Goal: Find specific page/section: Find specific page/section

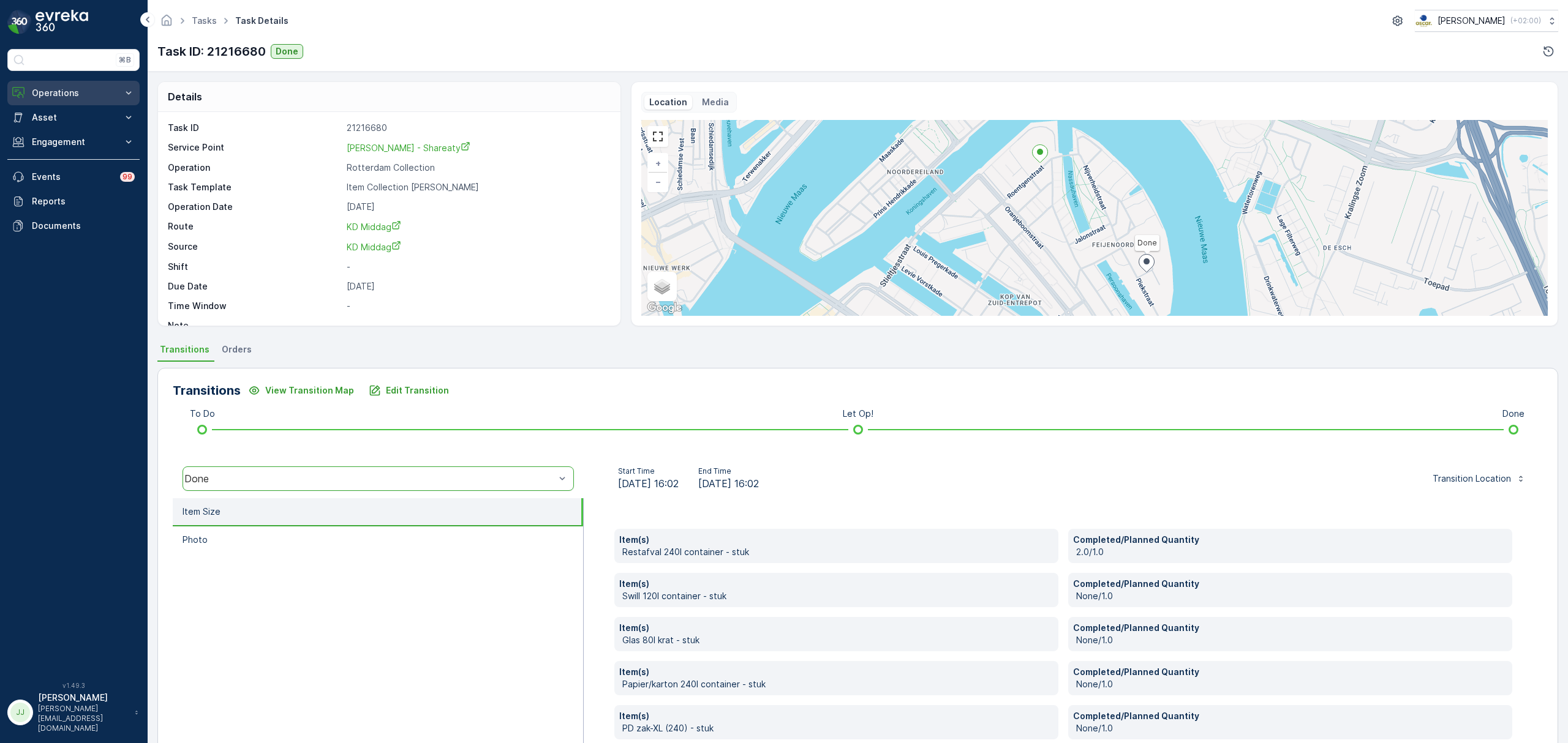
click at [78, 92] on p "Operations" at bounding box center [73, 93] width 83 height 12
click at [69, 132] on link "Planning" at bounding box center [83, 130] width 113 height 17
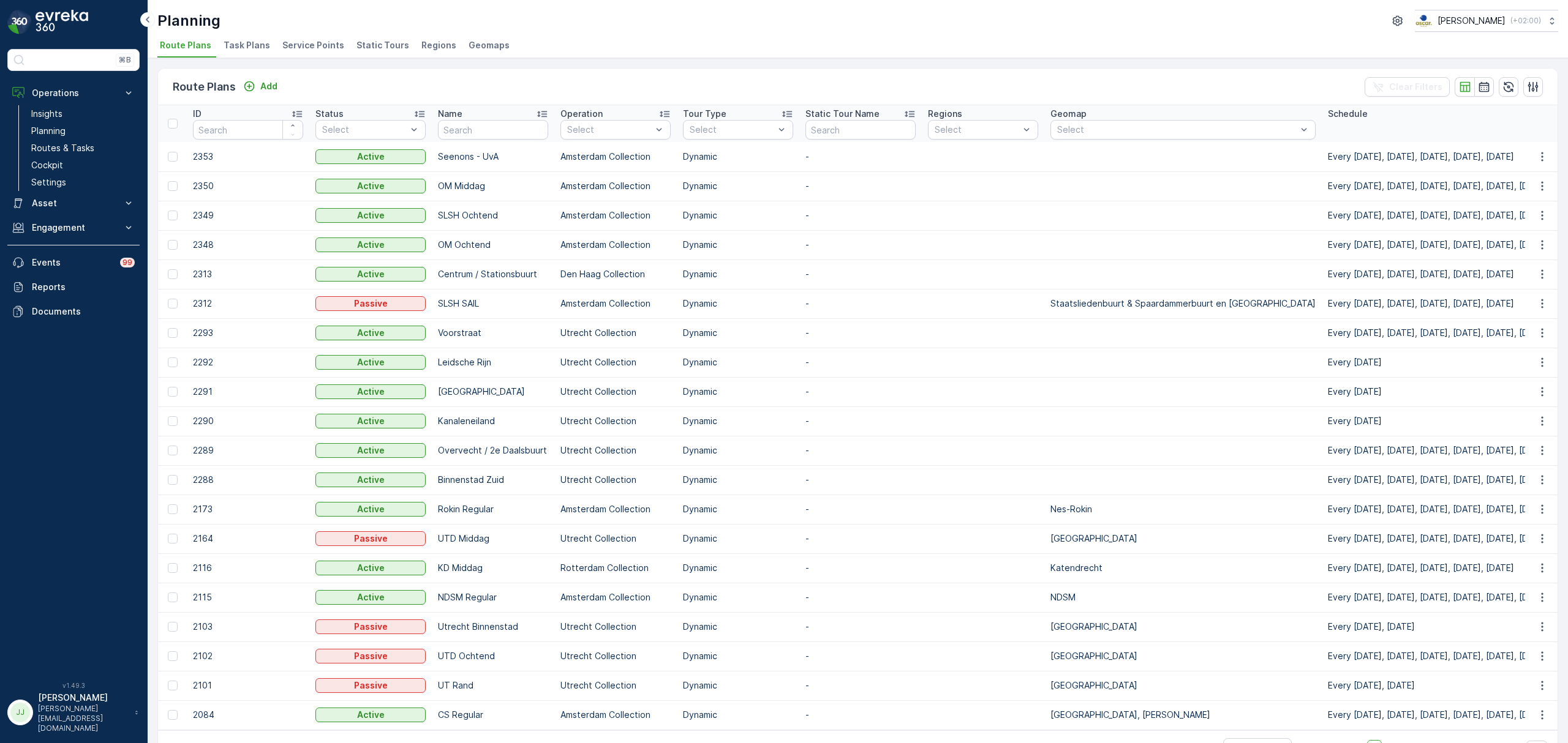
click at [310, 43] on span "Service Points" at bounding box center [313, 45] width 62 height 12
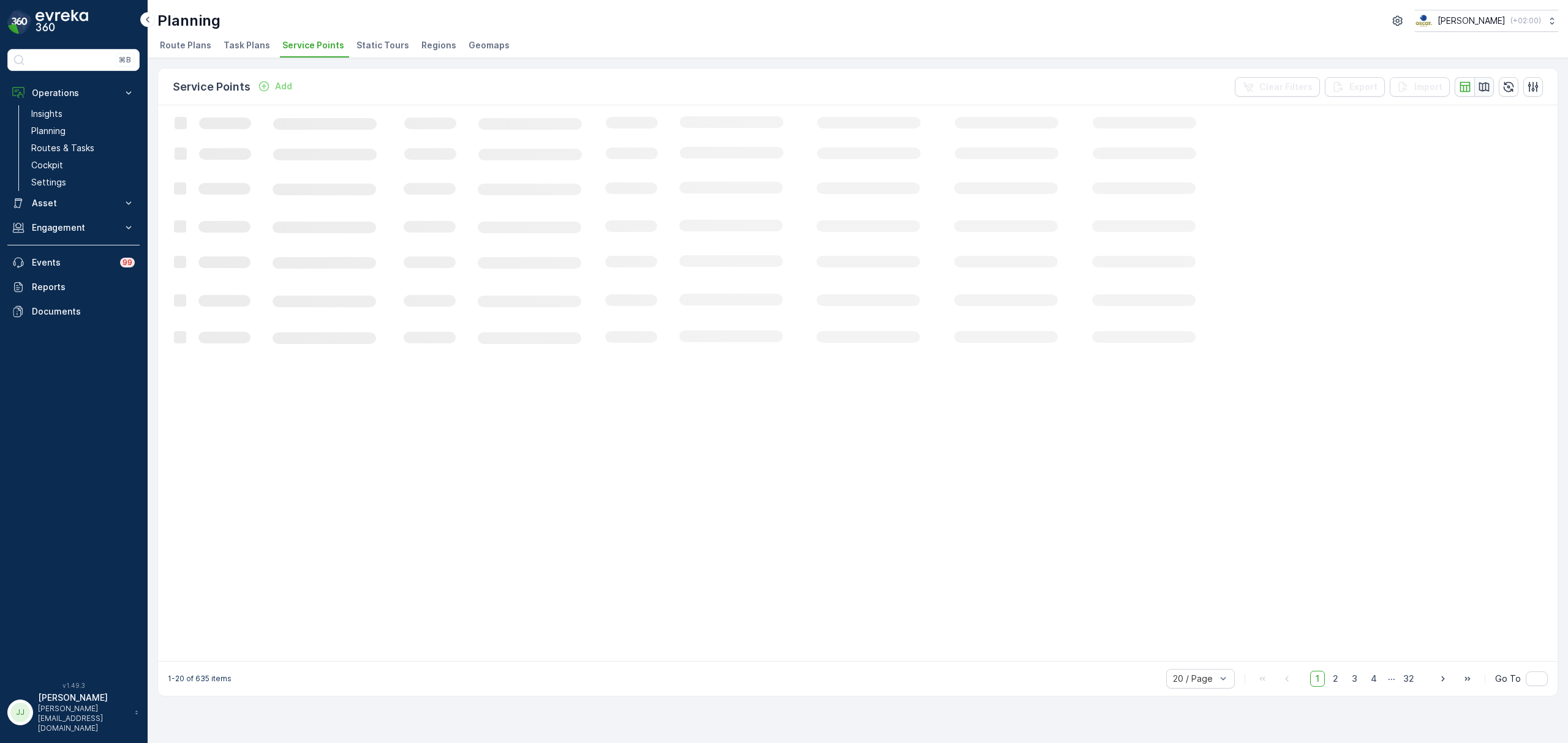
click at [1486, 87] on icon "button" at bounding box center [1484, 86] width 12 height 12
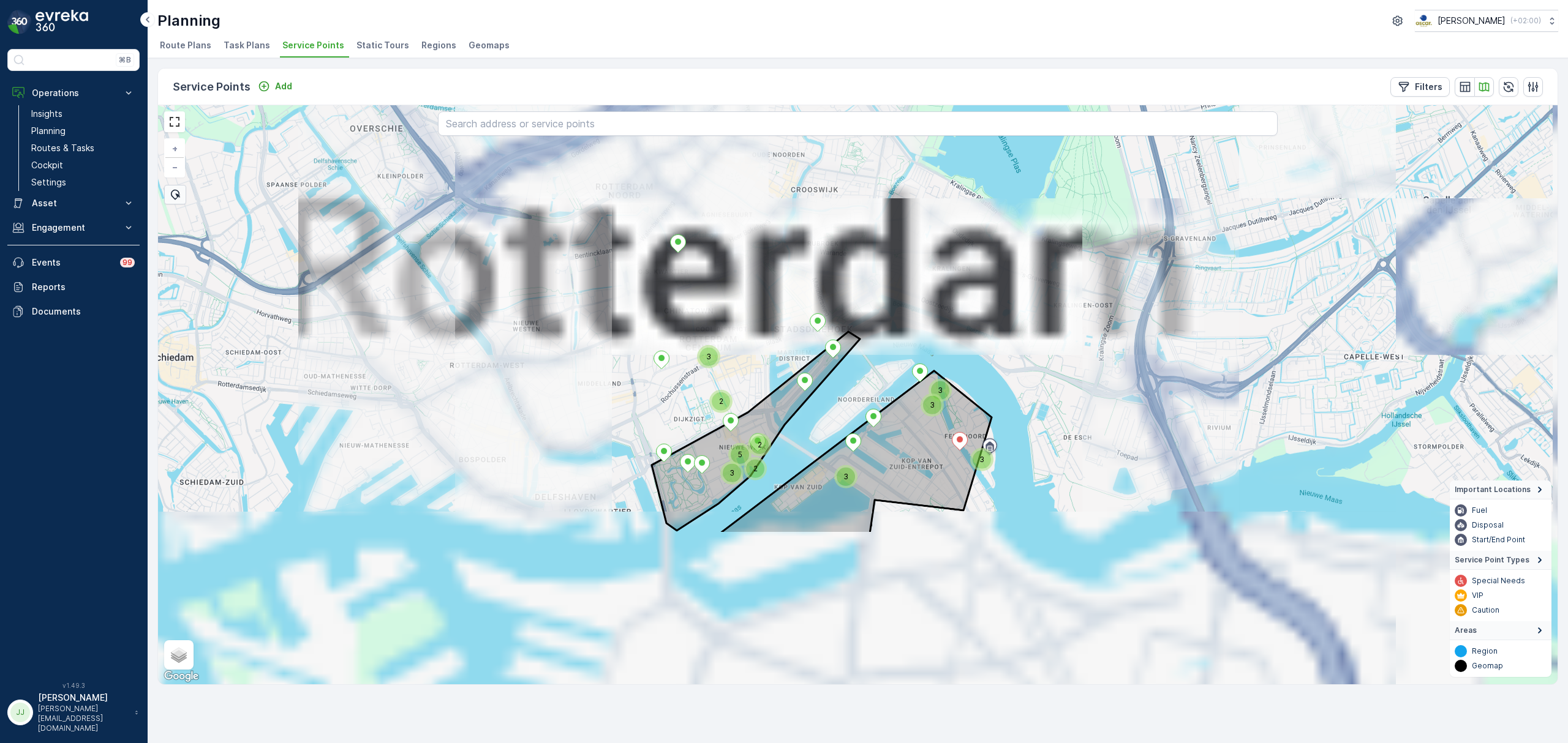
drag, startPoint x: 805, startPoint y: 549, endPoint x: 764, endPoint y: 343, distance: 210.0
click at [764, 343] on div "2 3 2 5 3 2 3 3 3 3 + − Satellite Roadmap Terrain Hybrid Leaflet Keyboard short…" at bounding box center [857, 395] width 1399 height 579
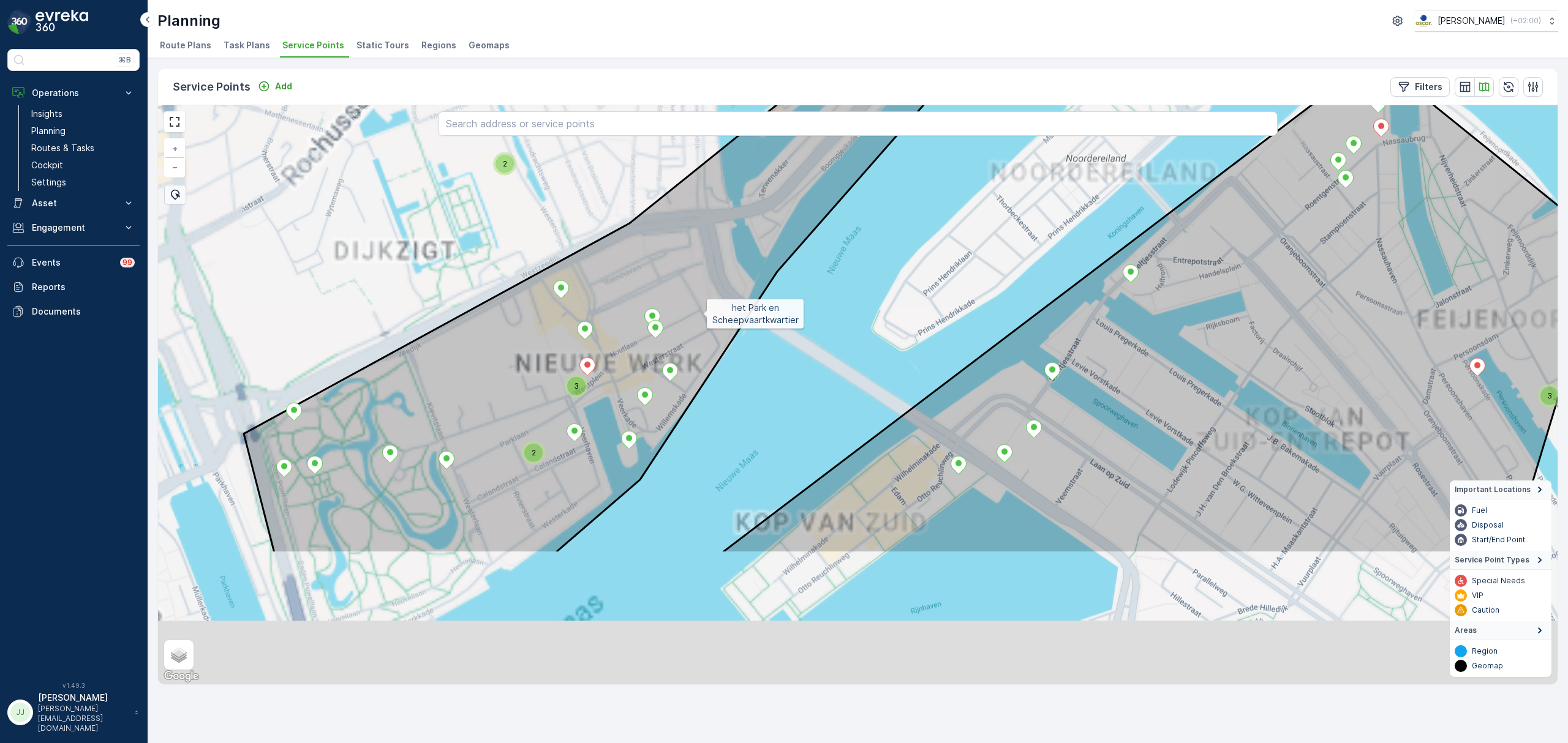
drag, startPoint x: 694, startPoint y: 345, endPoint x: 703, endPoint y: 319, distance: 27.5
click at [702, 317] on icon at bounding box center [660, 226] width 833 height 654
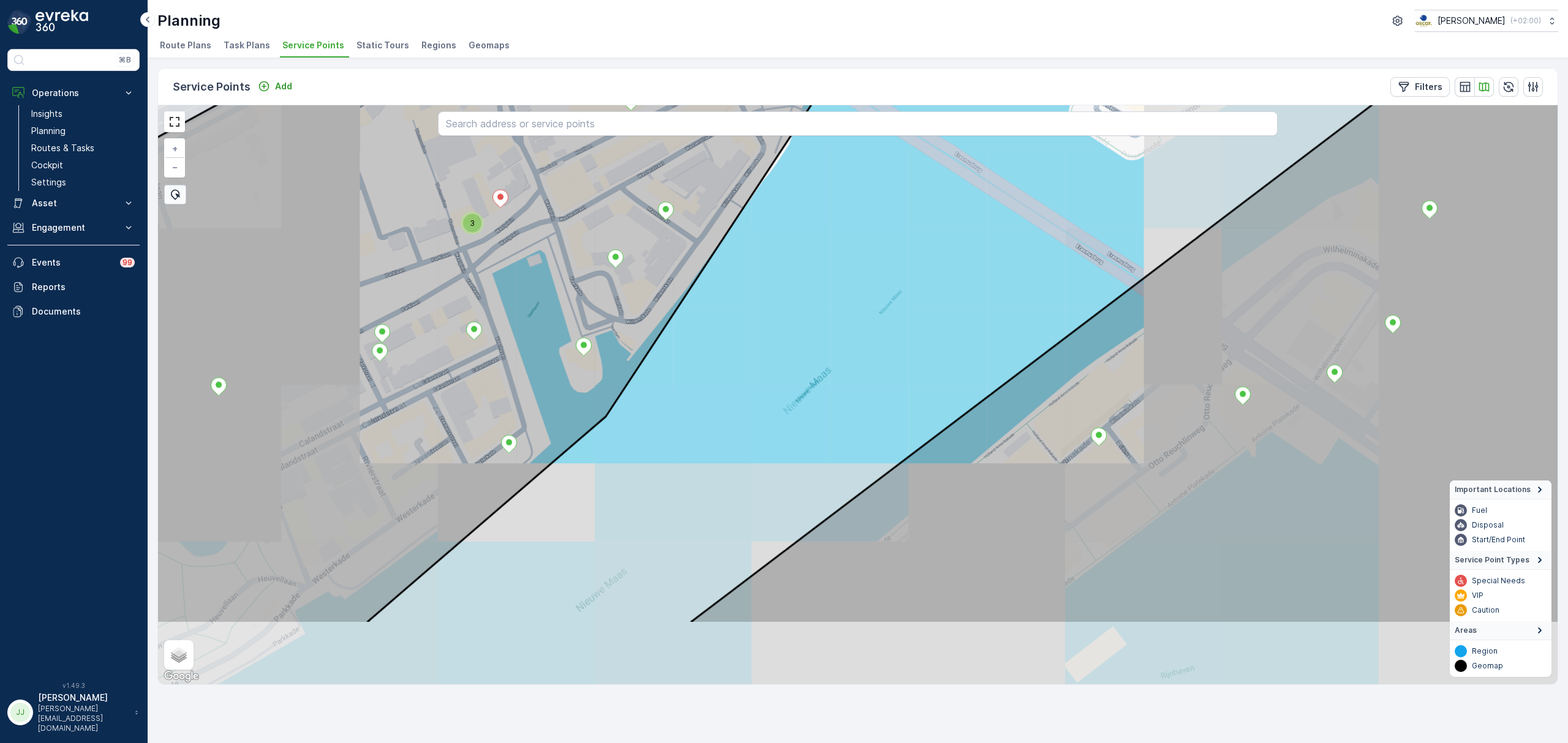
drag, startPoint x: 895, startPoint y: 402, endPoint x: 870, endPoint y: 333, distance: 73.4
click at [870, 334] on div "3 + − Satellite Roadmap Terrain Hybrid Leaflet Keyboard shortcuts Map Data Map …" at bounding box center [857, 395] width 1399 height 579
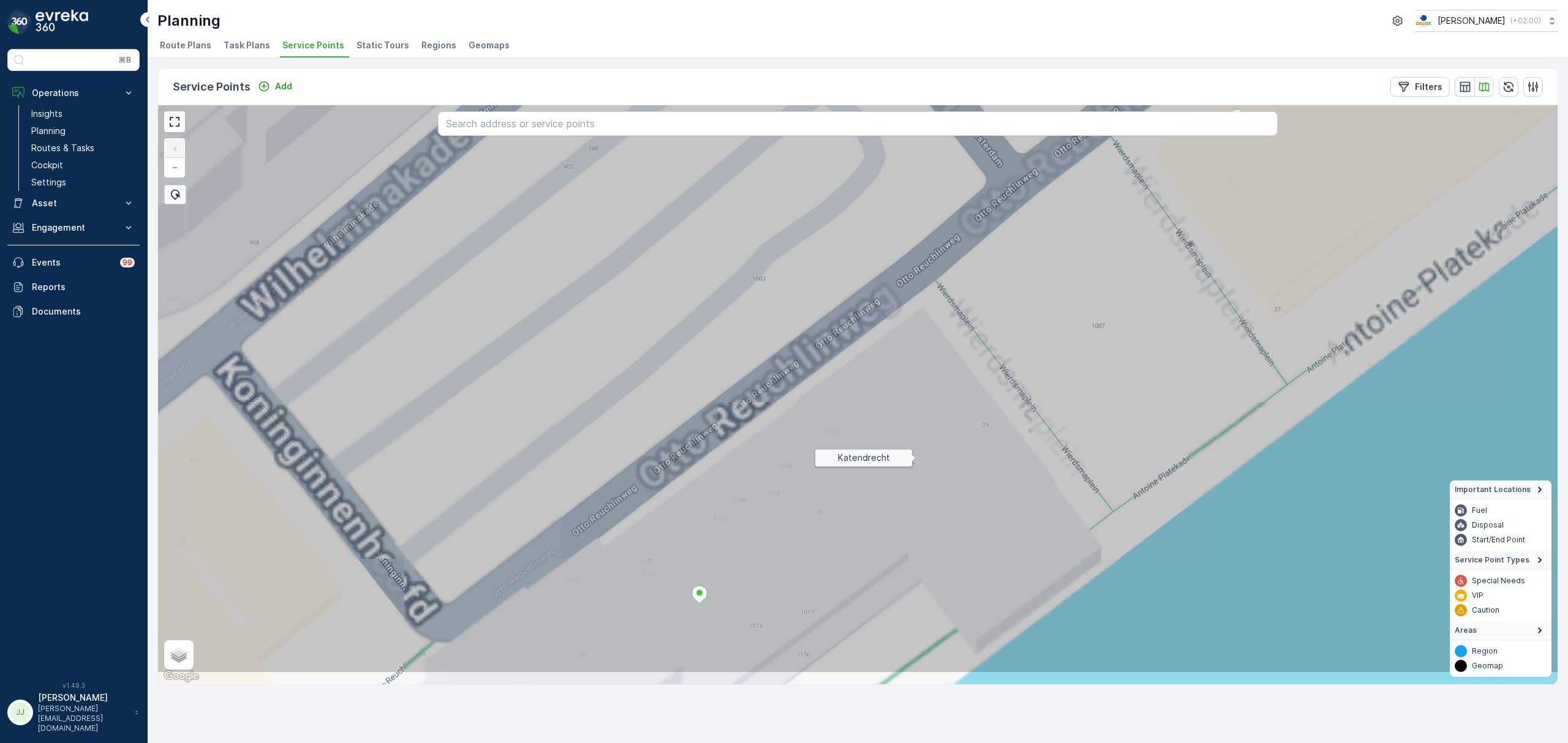
drag, startPoint x: 942, startPoint y: 554, endPoint x: 895, endPoint y: 350, distance: 209.3
click at [895, 350] on icon at bounding box center [838, 324] width 1682 height 698
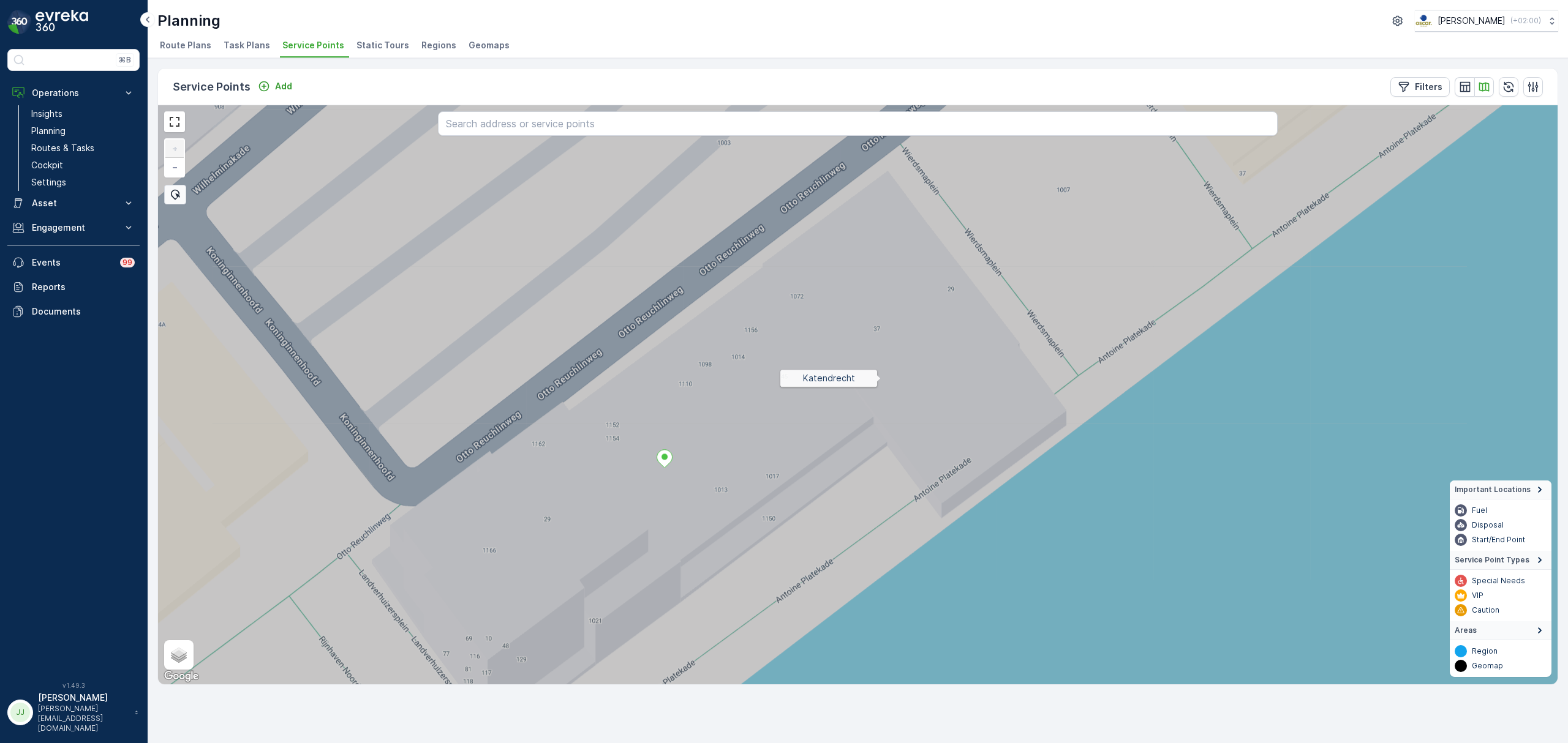
drag, startPoint x: 893, startPoint y: 378, endPoint x: 838, endPoint y: 385, distance: 55.4
click at [838, 385] on icon at bounding box center [850, 396] width 1682 height 698
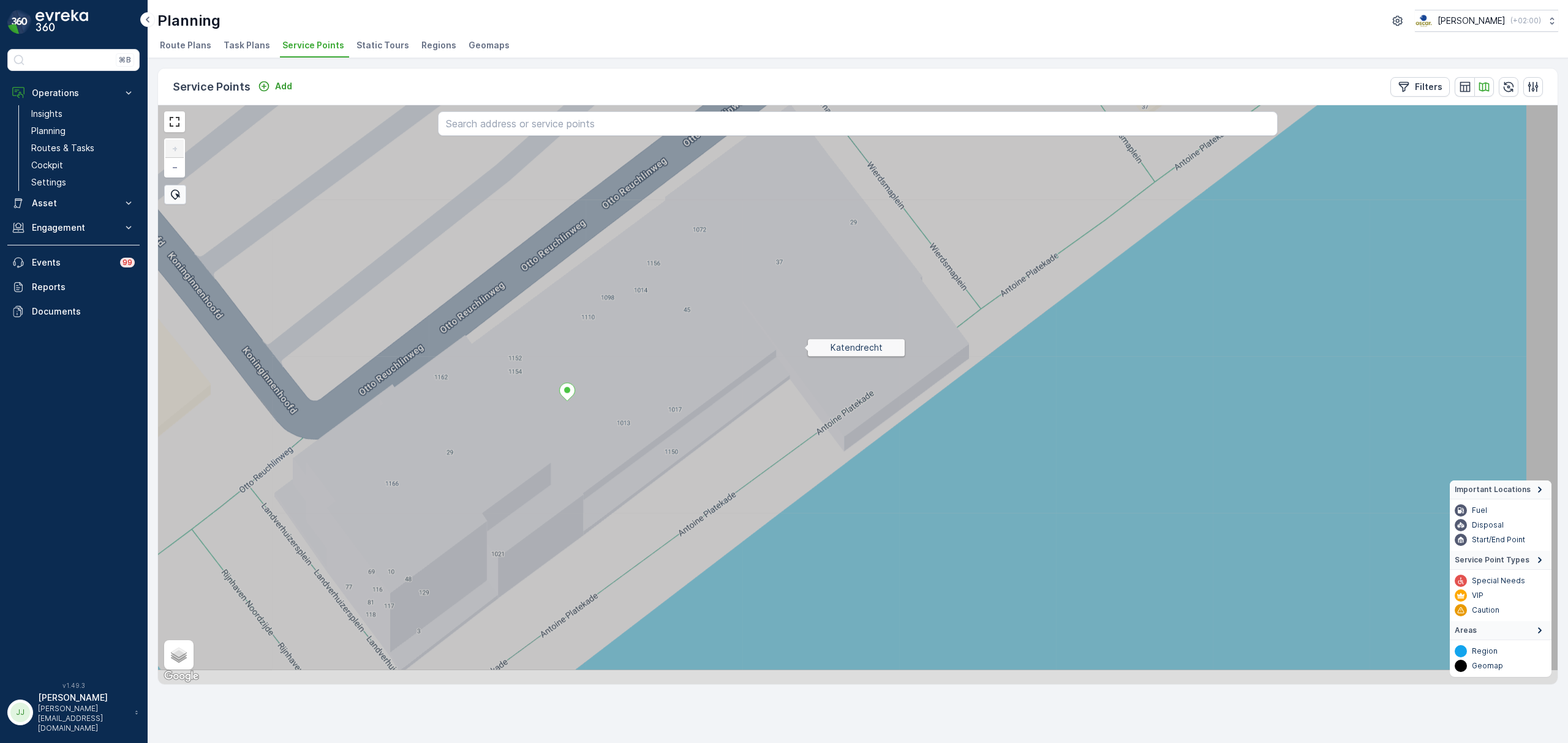
drag, startPoint x: 855, startPoint y: 422, endPoint x: 807, endPoint y: 350, distance: 86.5
click at [807, 350] on icon at bounding box center [809, 322] width 1682 height 698
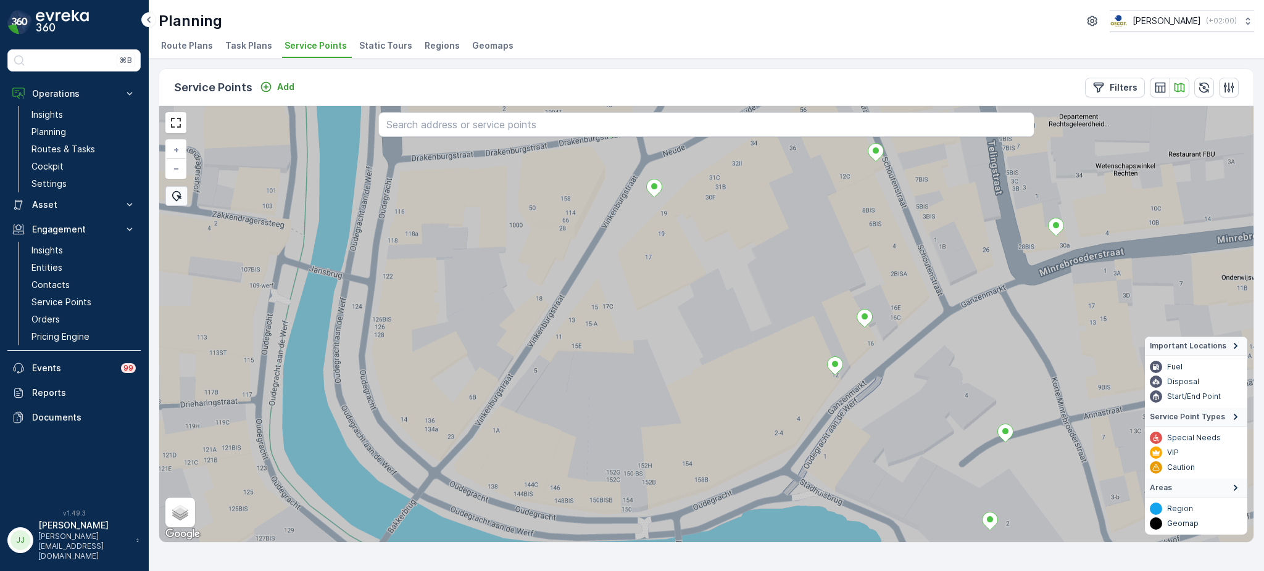
click at [244, 39] on span "Task Plans" at bounding box center [248, 45] width 47 height 12
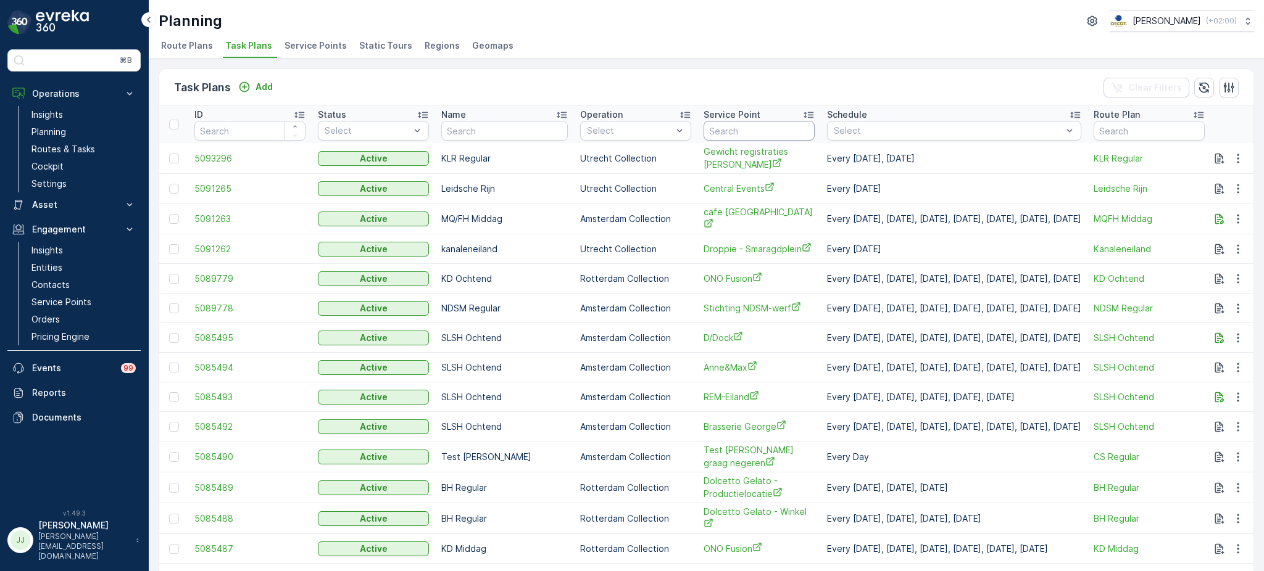
click at [711, 133] on input "text" at bounding box center [759, 131] width 111 height 20
type input "gang"
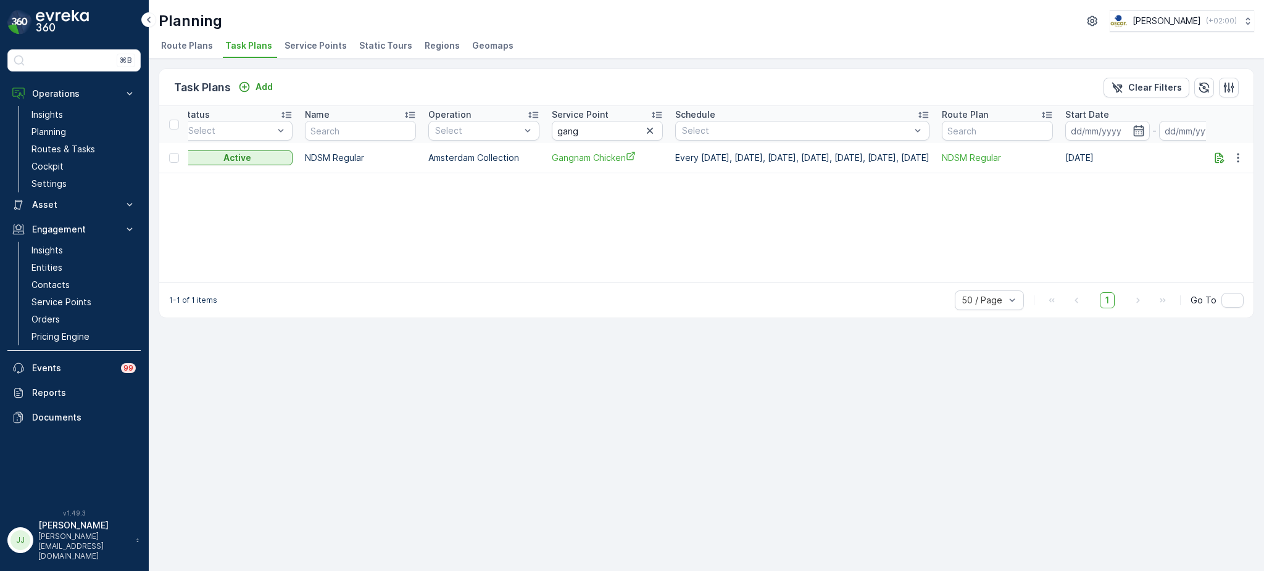
scroll to position [0, 144]
click at [1233, 152] on icon "button" at bounding box center [1238, 158] width 12 height 12
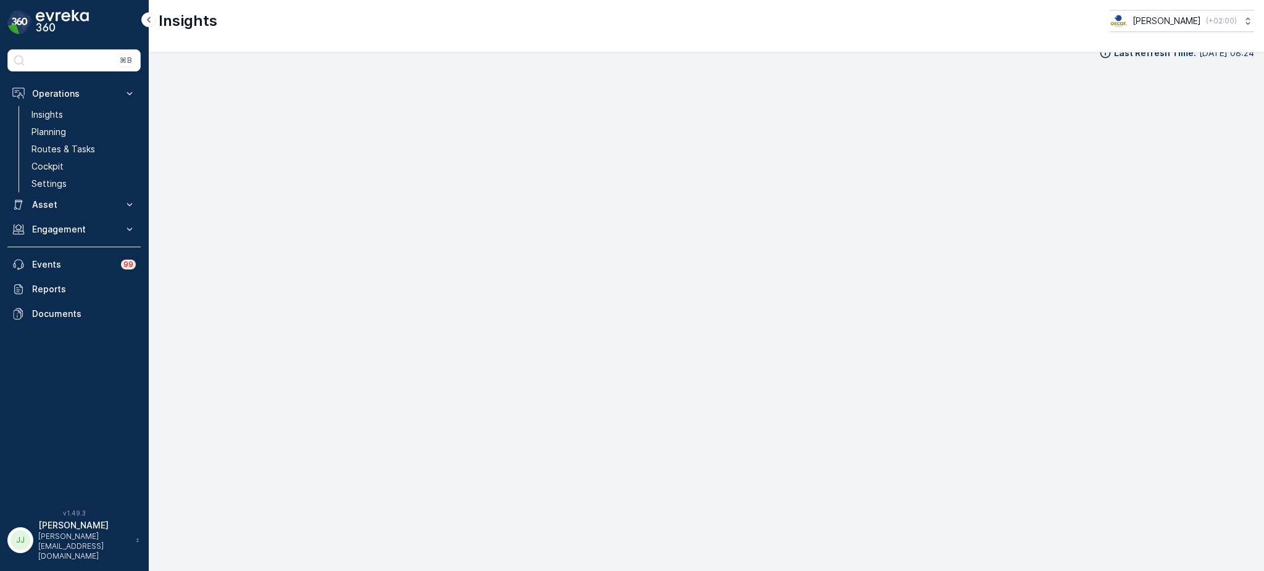
scroll to position [15, 0]
click at [75, 151] on p "Routes & Tasks" at bounding box center [63, 149] width 64 height 12
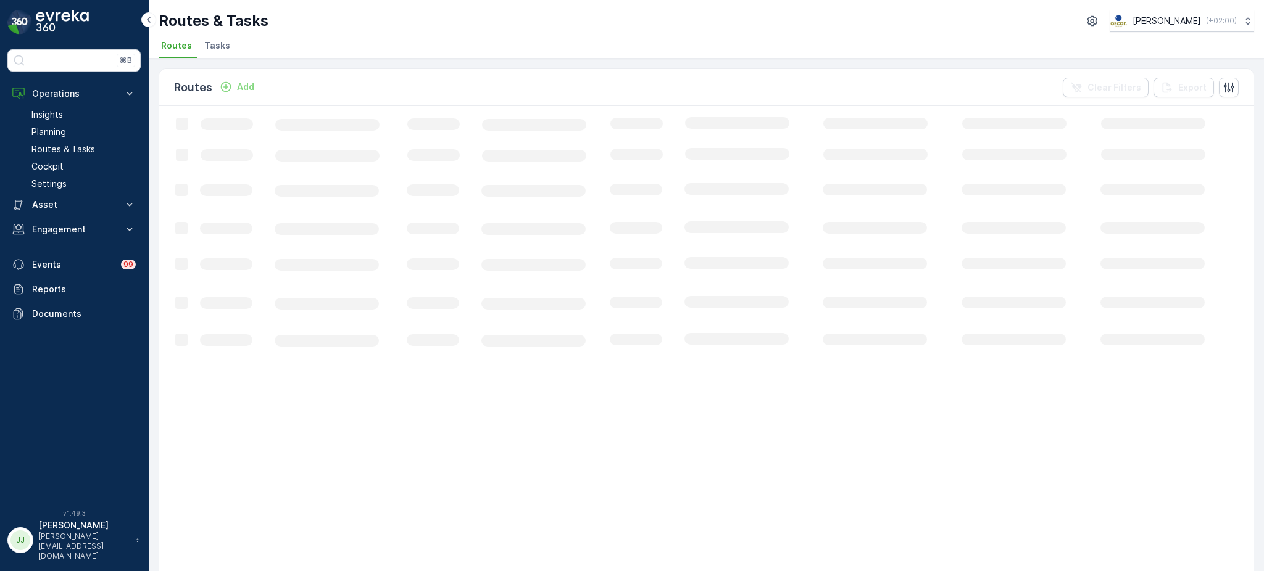
click at [213, 45] on span "Tasks" at bounding box center [217, 45] width 26 height 12
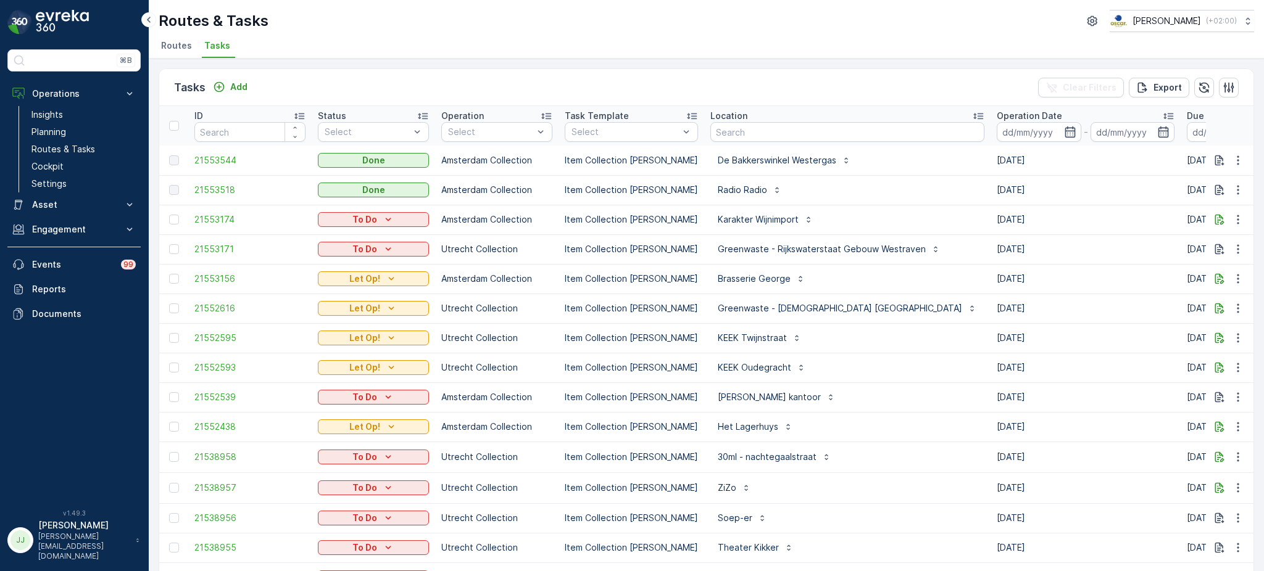
click at [732, 131] on input "text" at bounding box center [847, 132] width 274 height 20
type input "schel"
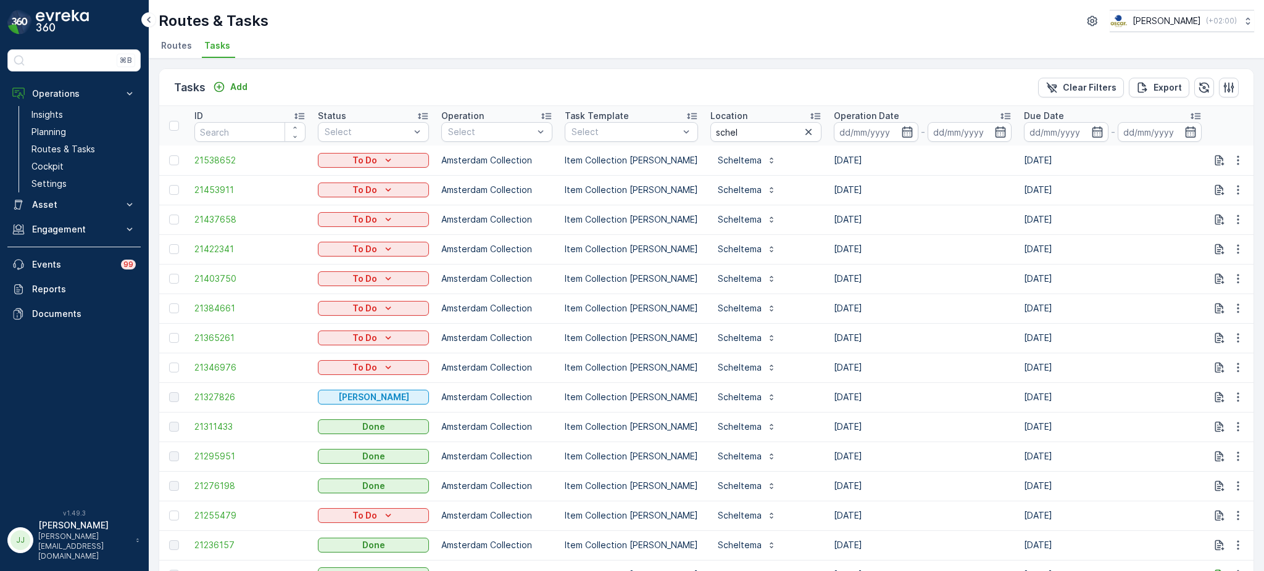
click at [742, 127] on input "schel" at bounding box center [765, 132] width 111 height 20
type input "scheltem"
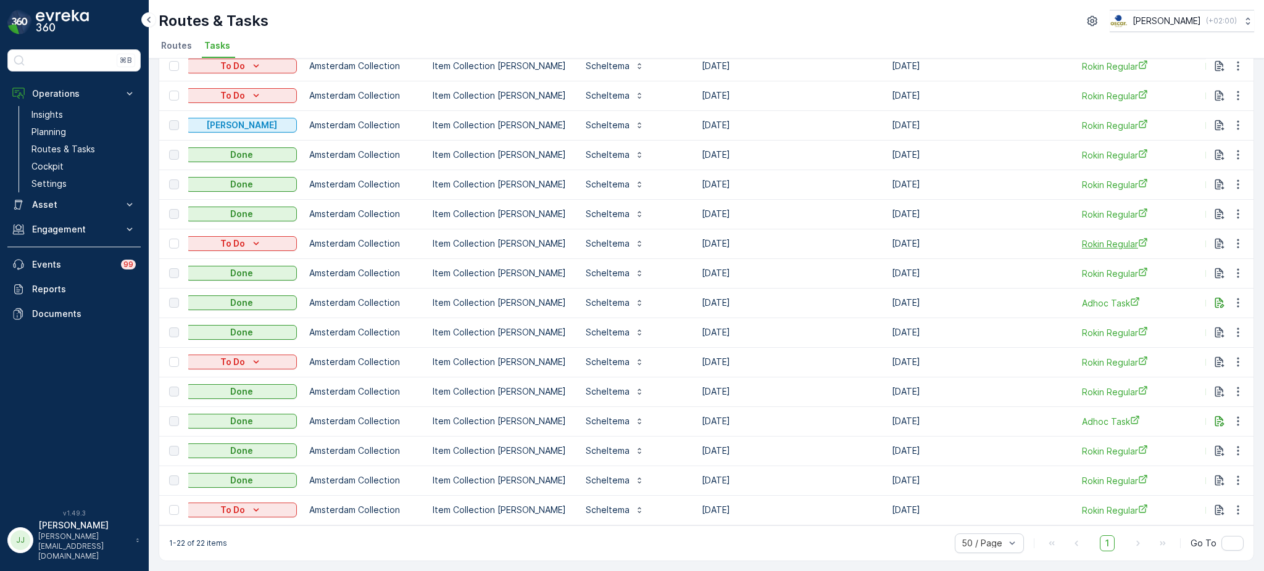
scroll to position [0, 315]
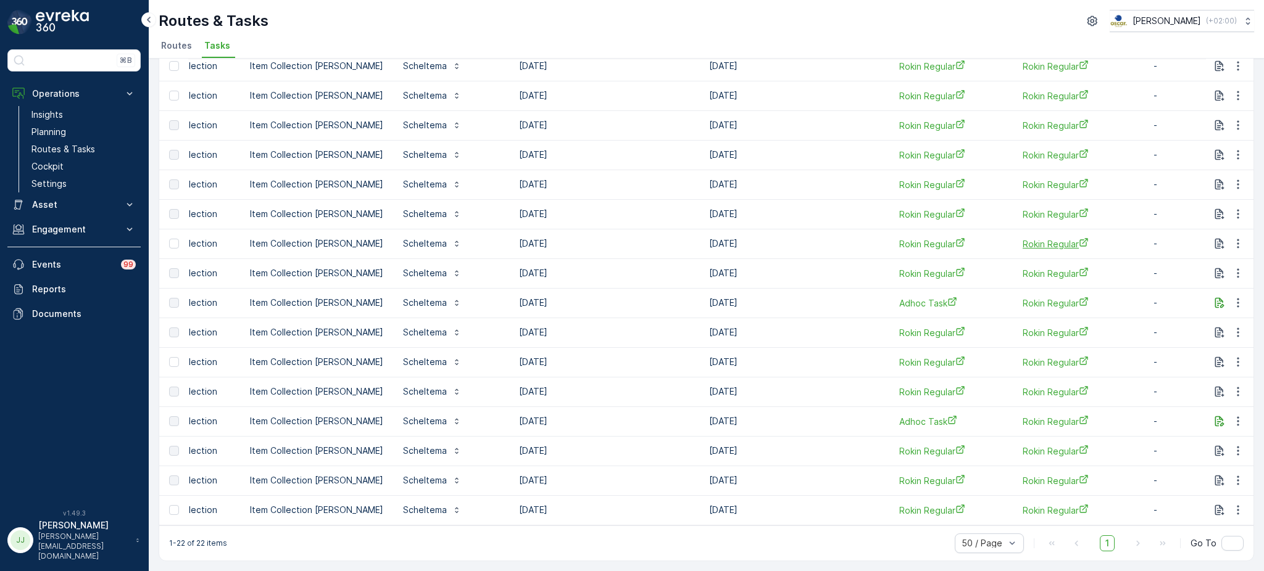
click at [1063, 238] on span "Rokin Regular" at bounding box center [1078, 244] width 111 height 13
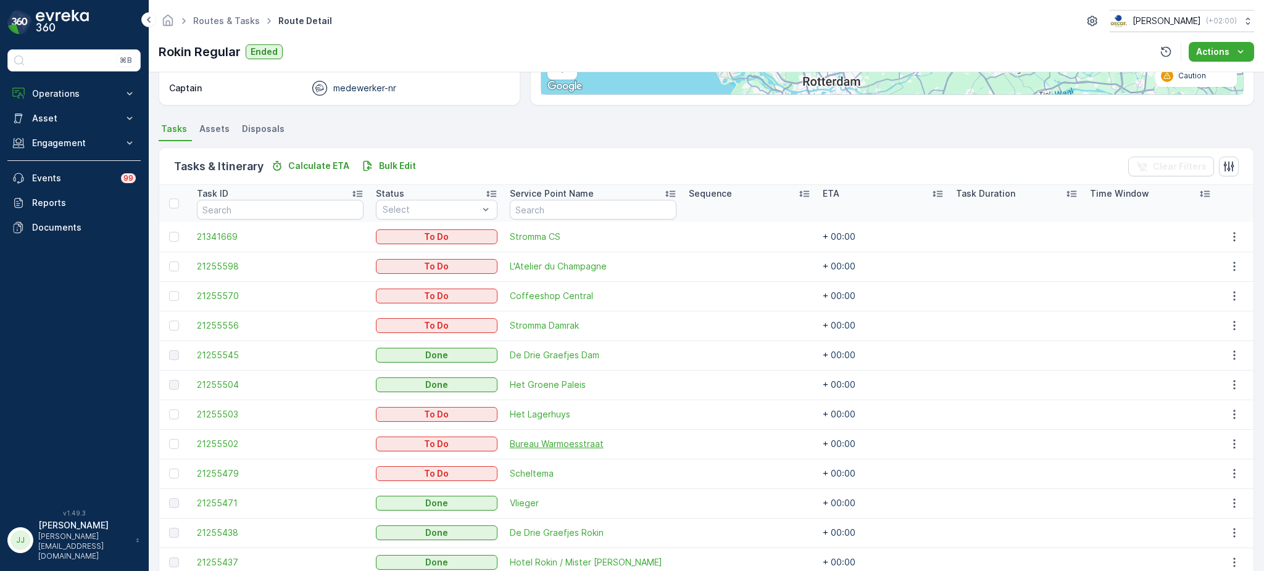
scroll to position [310, 0]
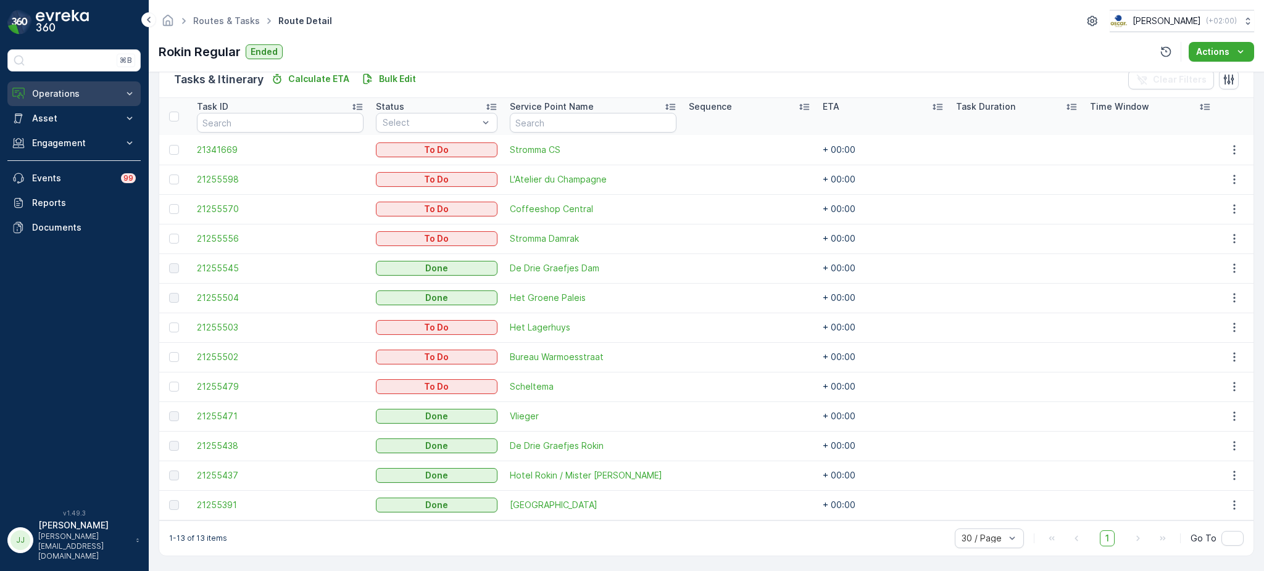
click at [64, 91] on p "Operations" at bounding box center [74, 94] width 84 height 12
